Goal: Task Accomplishment & Management: Complete application form

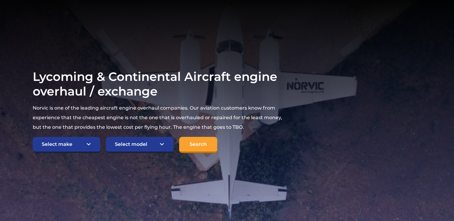
scroll to position [71, 0]
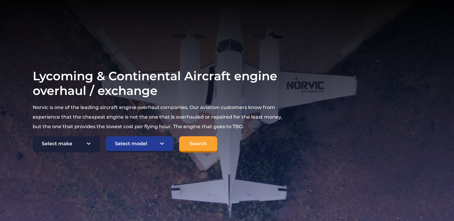
click at [82, 145] on select "Select make TCM Continental Lycoming" at bounding box center [66, 144] width 67 height 16
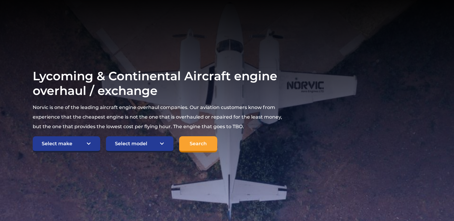
select select "TCM Continental"
click at [33, 136] on select "Select make TCM Continental Lycoming" at bounding box center [66, 144] width 67 height 16
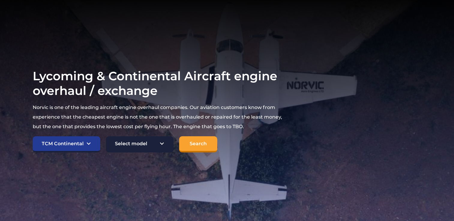
click at [140, 143] on select "Select model American Champion 7KCAB [PERSON_NAME] Citabria IO-320-E2A Beech 23…" at bounding box center [139, 144] width 67 height 16
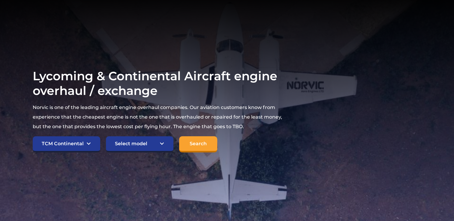
select select "932"
click at [106, 136] on select "Select model American Champion 7KCAB [PERSON_NAME] Citabria IO-320-E2A Beech 23…" at bounding box center [139, 144] width 67 height 16
click at [196, 139] on input "Search" at bounding box center [198, 144] width 38 height 16
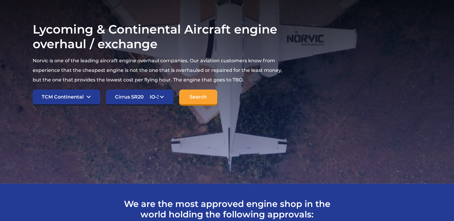
scroll to position [119, 0]
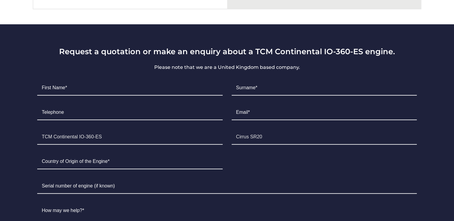
scroll to position [343, 0]
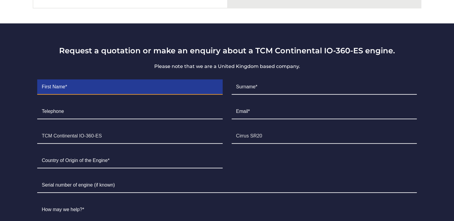
click at [113, 85] on input "Contact form" at bounding box center [129, 87] width 185 height 15
type input "Dom"
type input "Jackson"
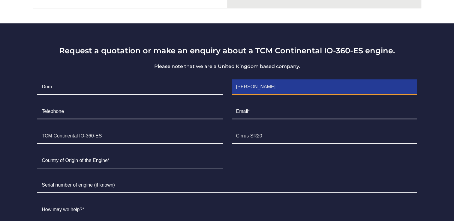
type input "07480474647"
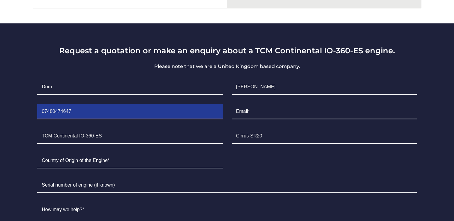
type input "dom@ataviation.co.uk"
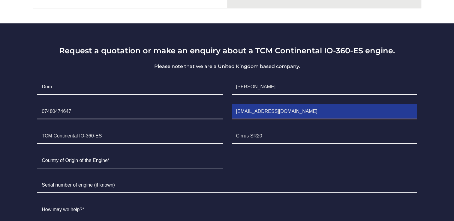
type input "United Kingdom"
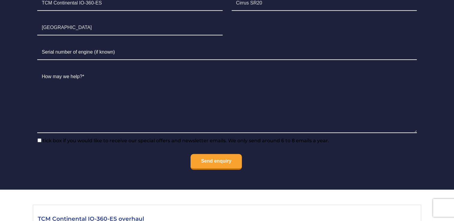
scroll to position [474, 0]
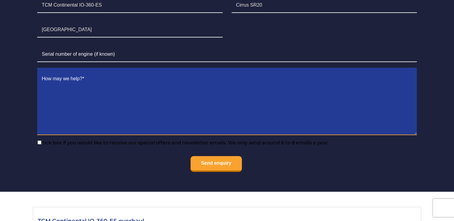
click at [98, 104] on textarea "Contact form" at bounding box center [226, 104] width 379 height 64
type textarea "i"
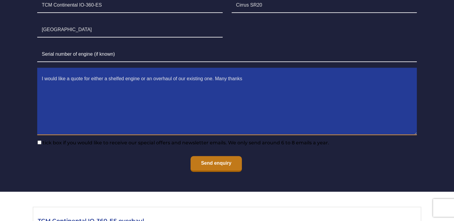
type textarea "I would like a quote for either a shelfed engine or an overhaul of our existing…"
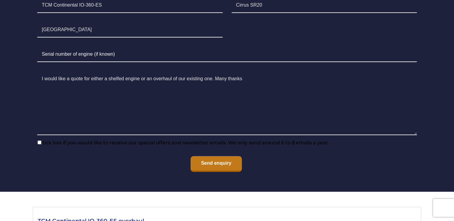
click at [206, 165] on input "Send enquiry" at bounding box center [215, 164] width 51 height 16
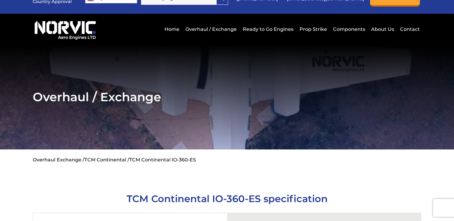
scroll to position [0, 0]
